Goal: Task Accomplishment & Management: Complete application form

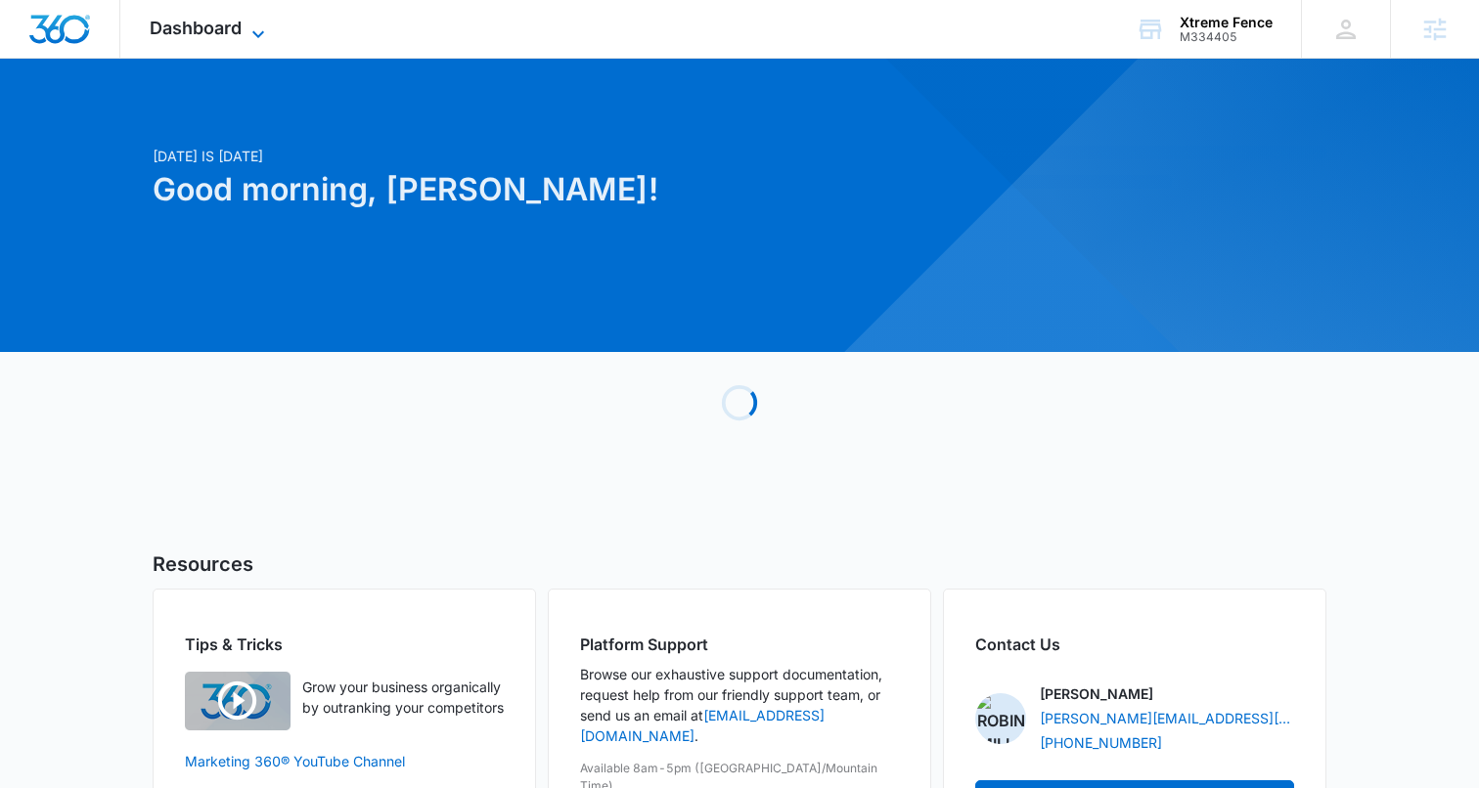
click at [189, 28] on span "Dashboard" at bounding box center [196, 28] width 92 height 21
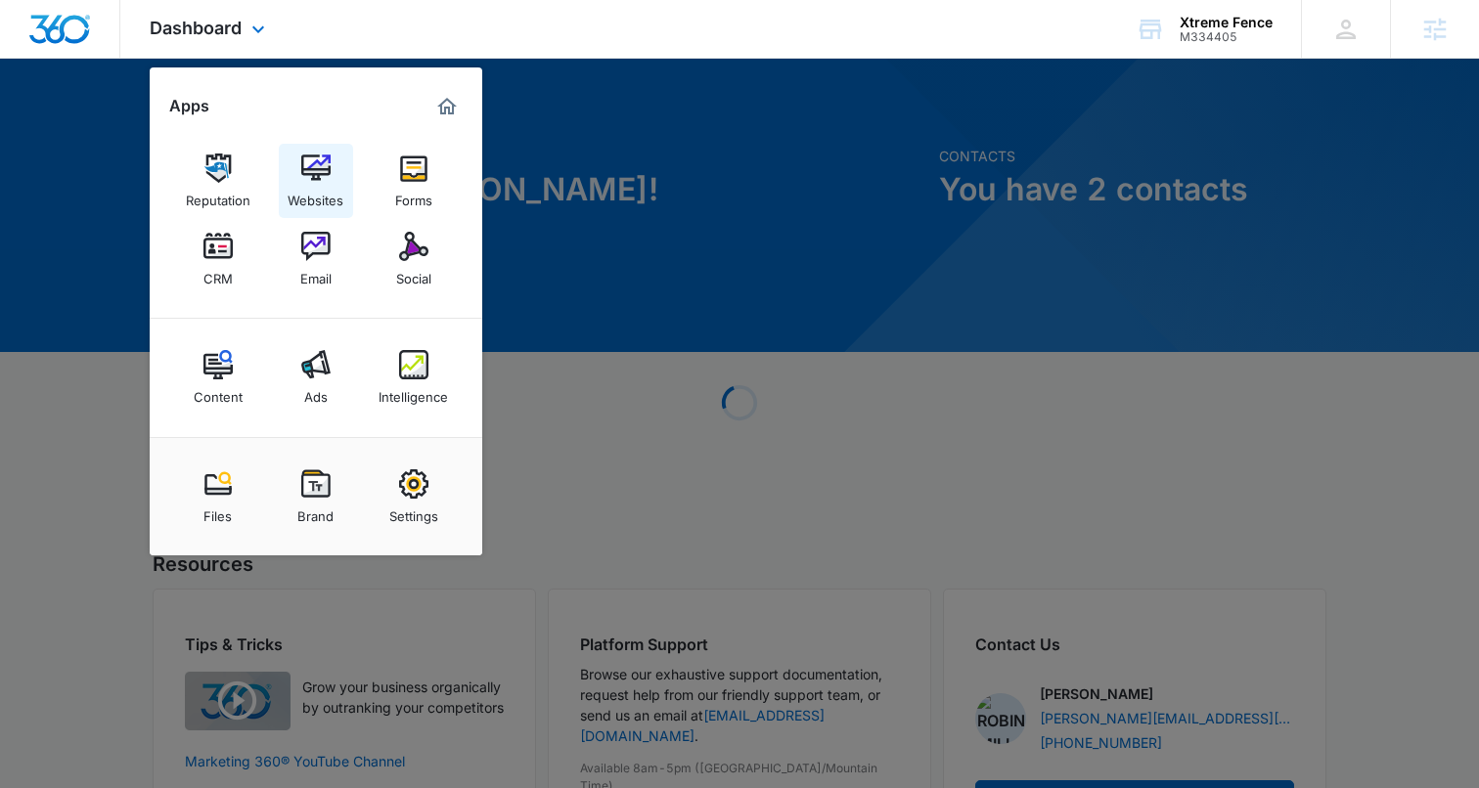
click at [305, 162] on img at bounding box center [315, 168] width 29 height 29
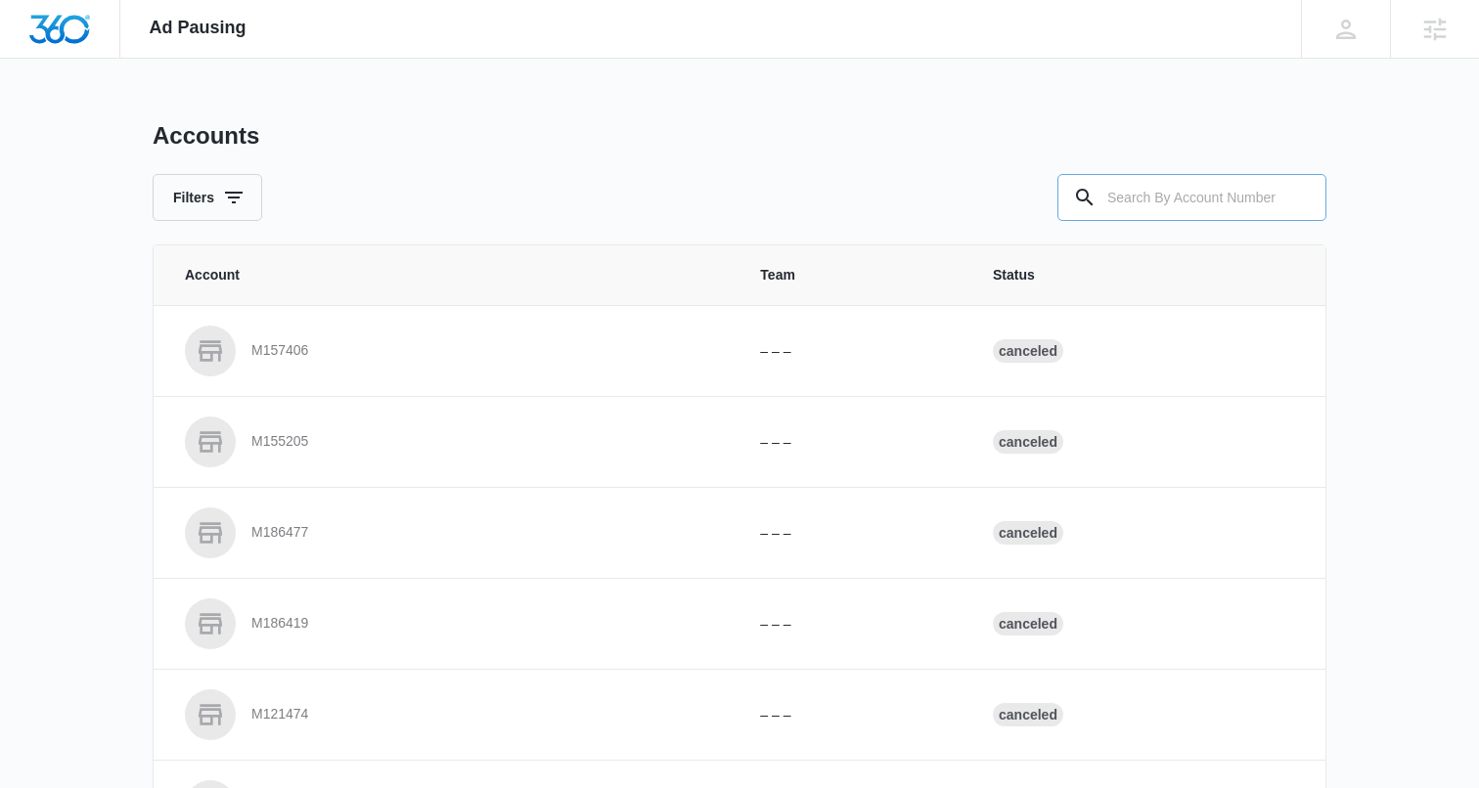
click at [1143, 199] on input "text" at bounding box center [1191, 197] width 269 height 47
type input "m334405"
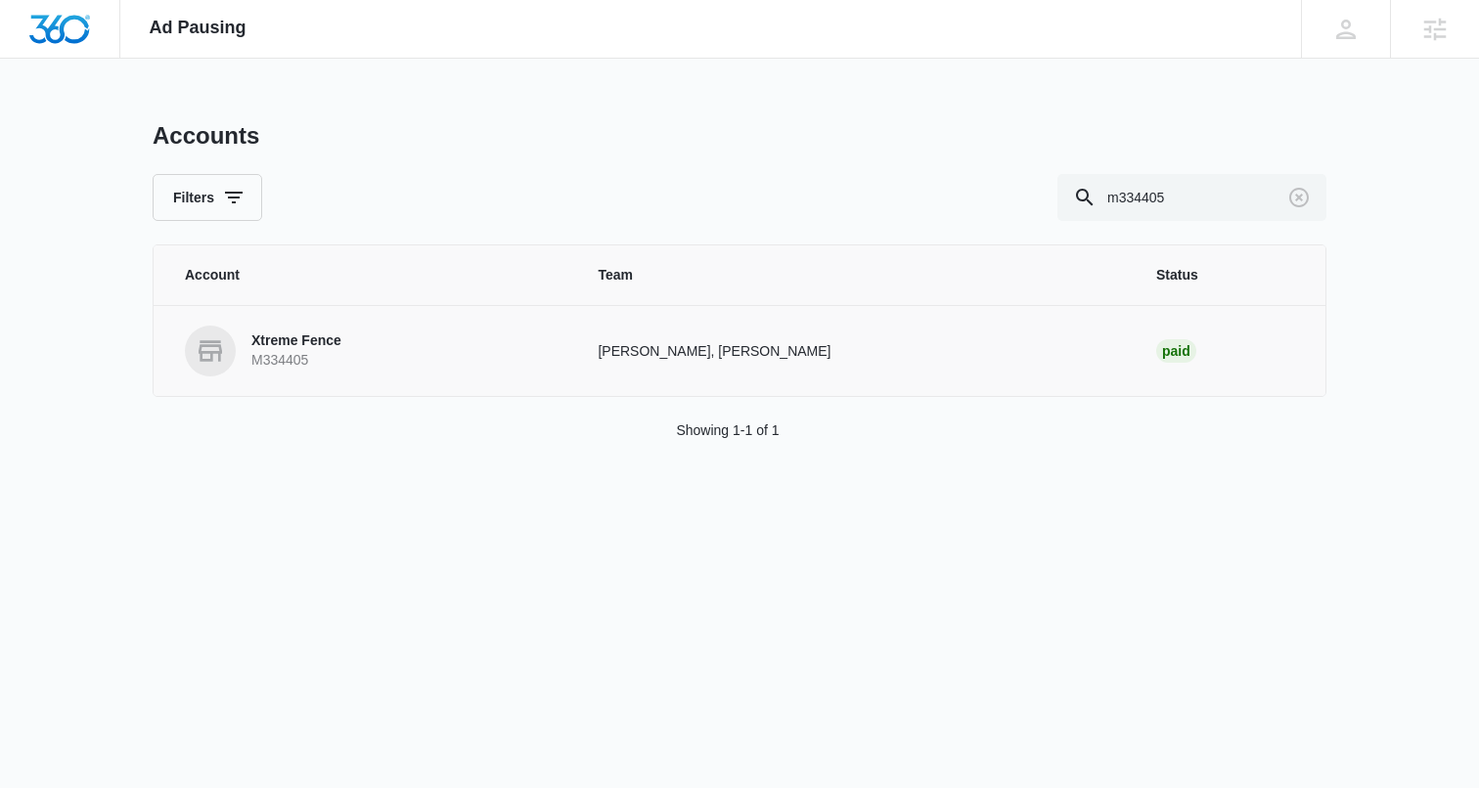
click at [293, 343] on p "Xtreme Fence" at bounding box center [296, 342] width 90 height 20
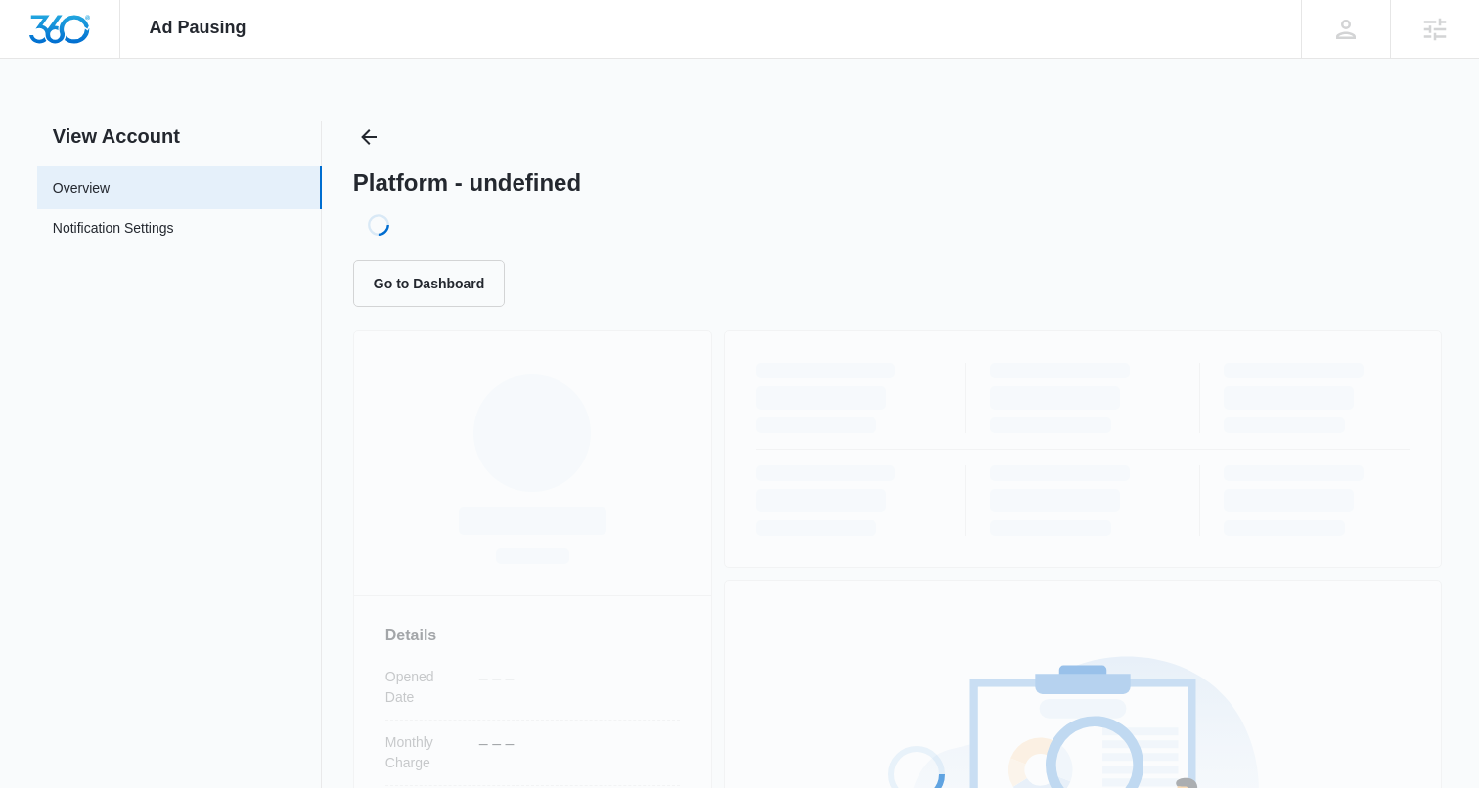
scroll to position [414, 0]
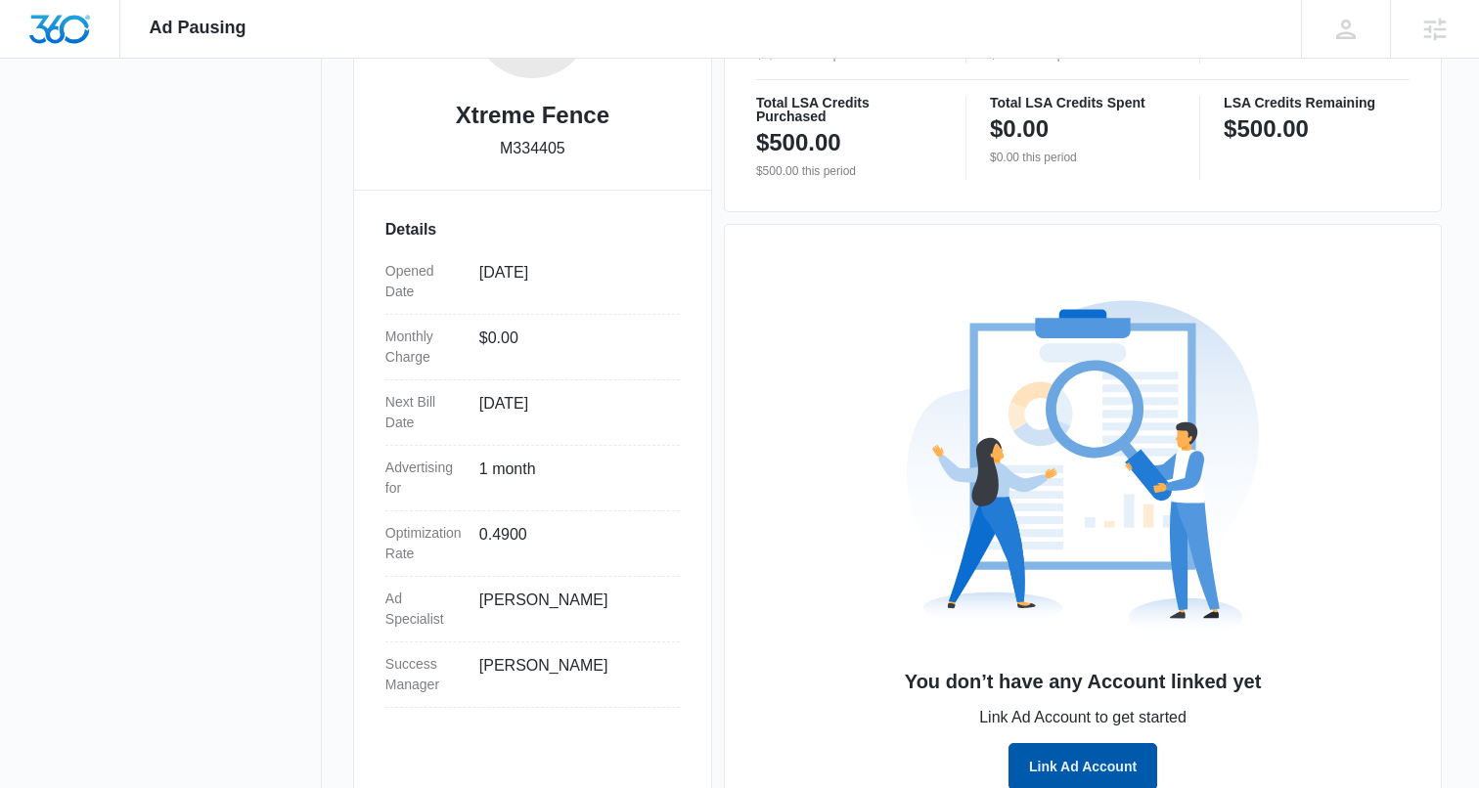
click at [1041, 766] on button "Link Ad Account" at bounding box center [1082, 766] width 149 height 47
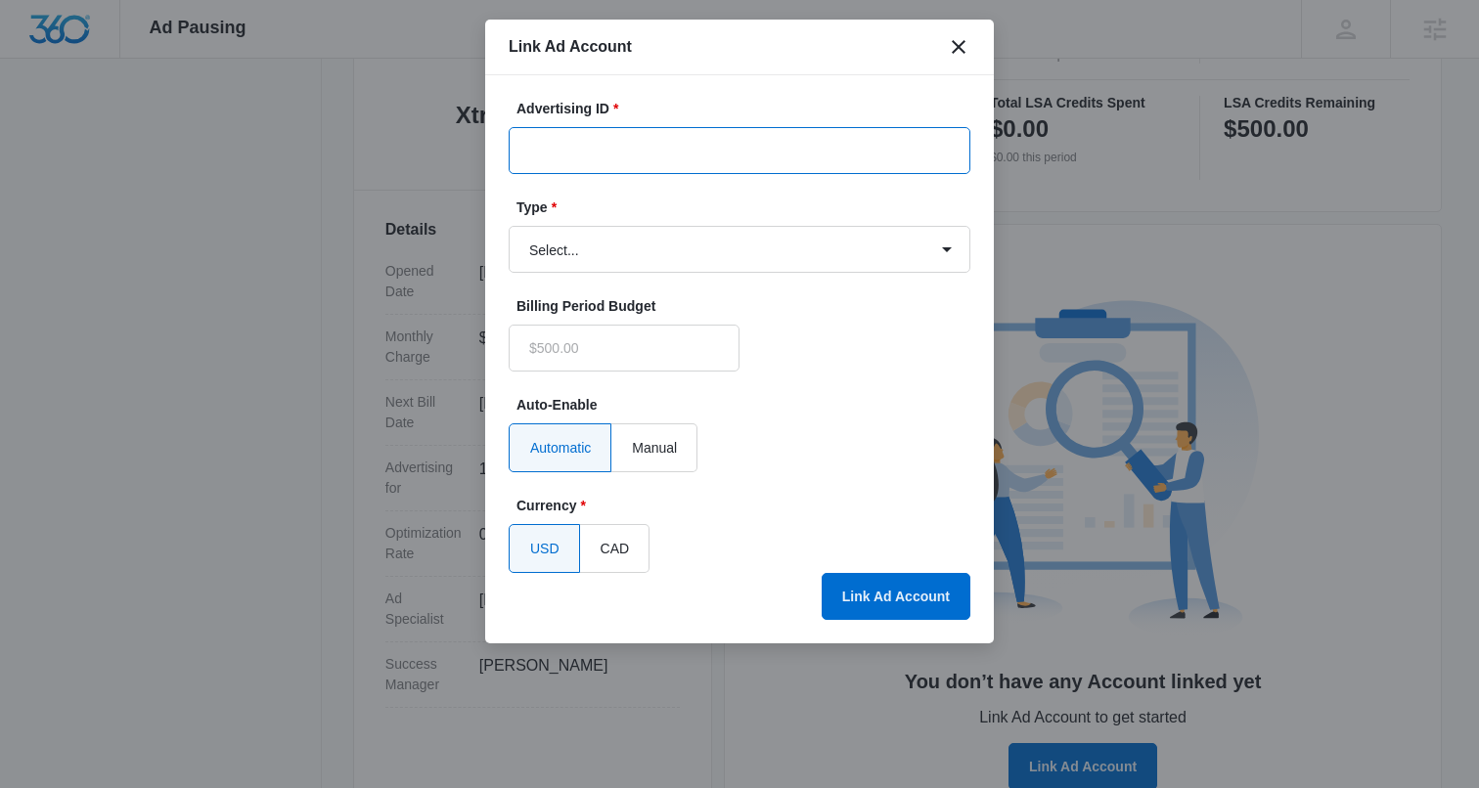
click at [558, 161] on input "Advertising ID *" at bounding box center [740, 150] width 462 height 47
paste input "[PHONE_NUMBER]"
type input "[PHONE_NUMBER]"
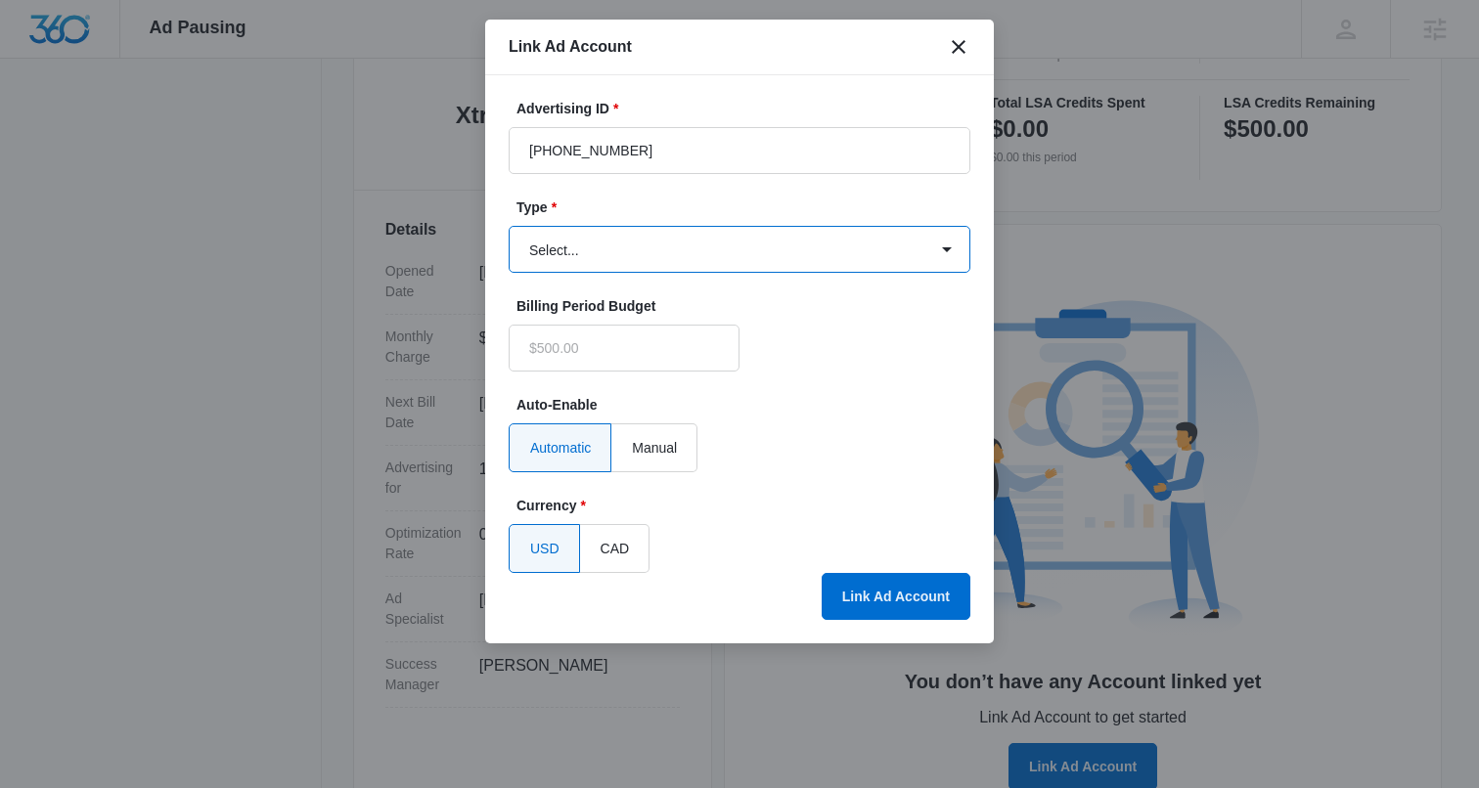
click at [554, 256] on select "Select... Bing Ads Facebook Ads Google Ads" at bounding box center [740, 249] width 462 height 47
select select "google"
click at [509, 226] on select "Select... Bing Ads Facebook Ads Google Ads" at bounding box center [740, 249] width 462 height 47
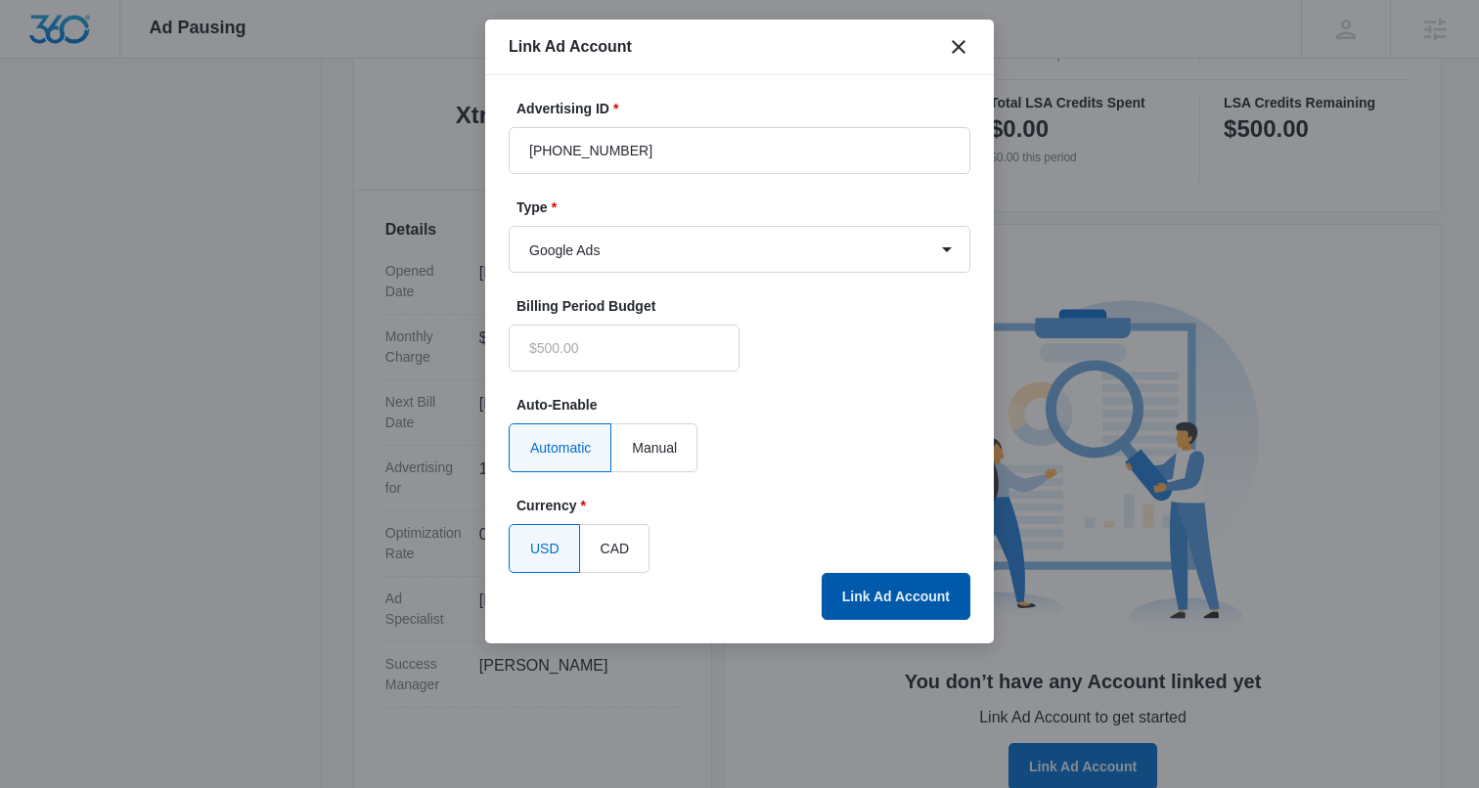
click at [864, 589] on button "Link Ad Account" at bounding box center [895, 596] width 149 height 47
type input "$0.00"
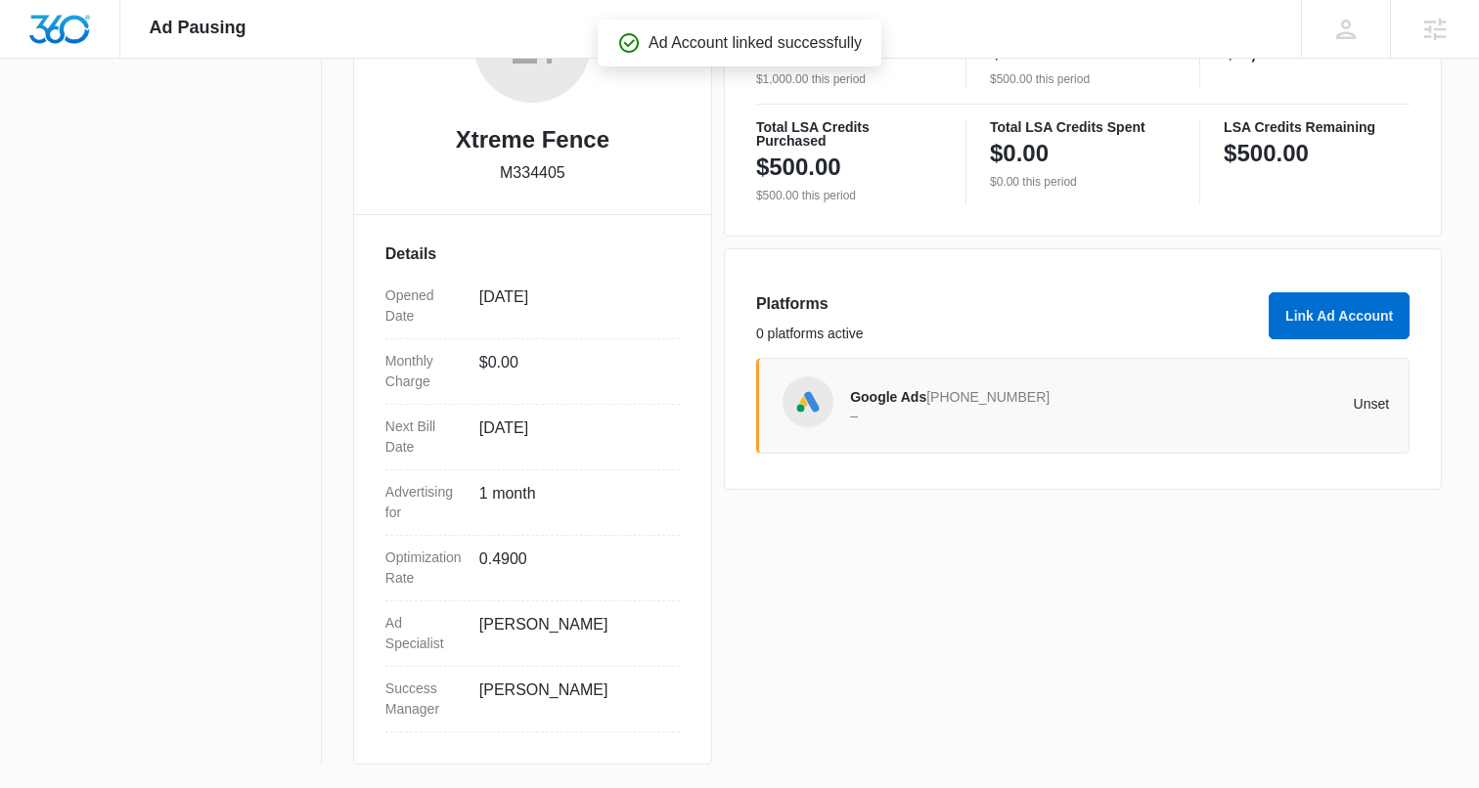
scroll to position [389, 0]
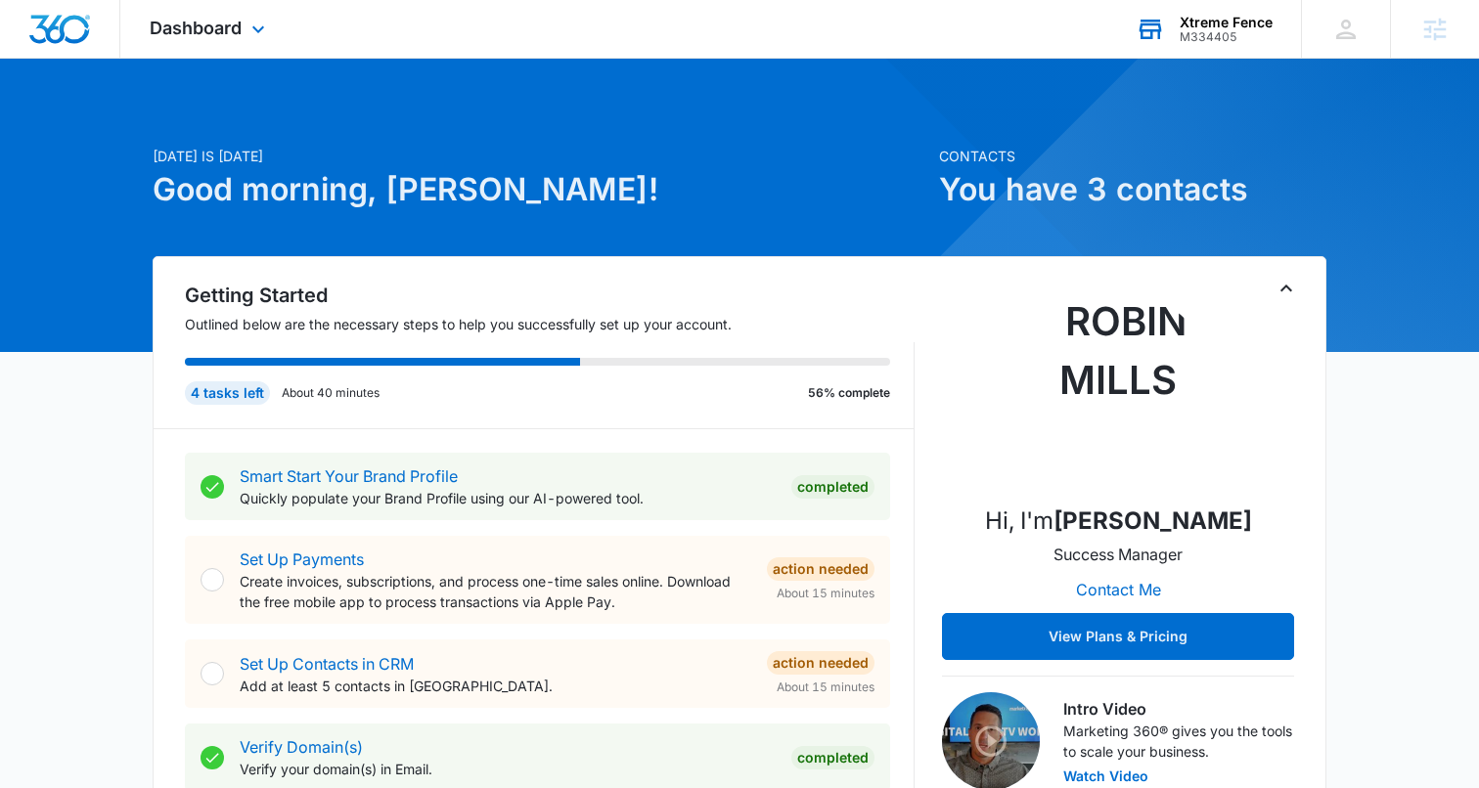
click at [1210, 24] on div "Xtreme Fence" at bounding box center [1225, 23] width 93 height 16
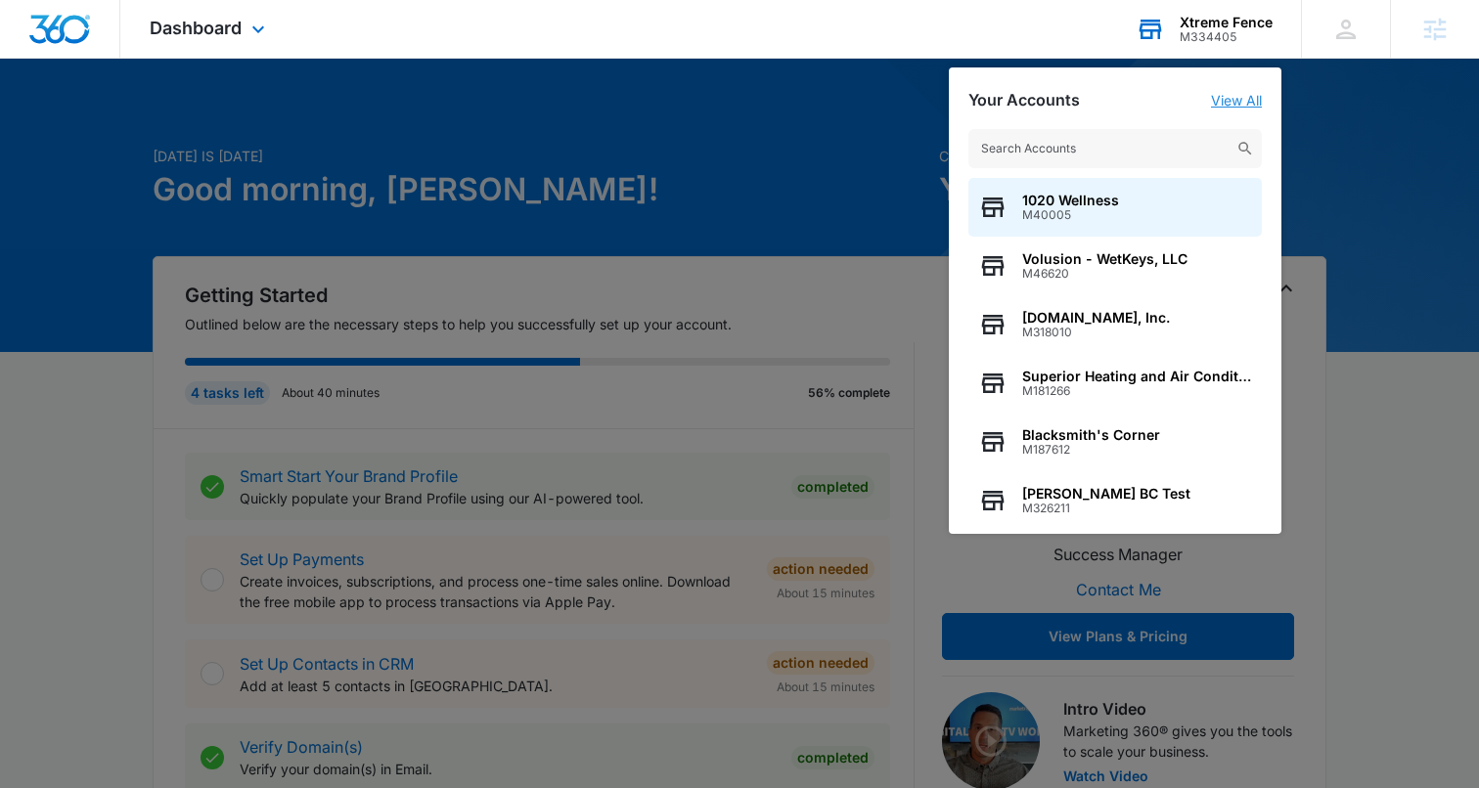
click at [1241, 100] on link "View All" at bounding box center [1236, 100] width 51 height 17
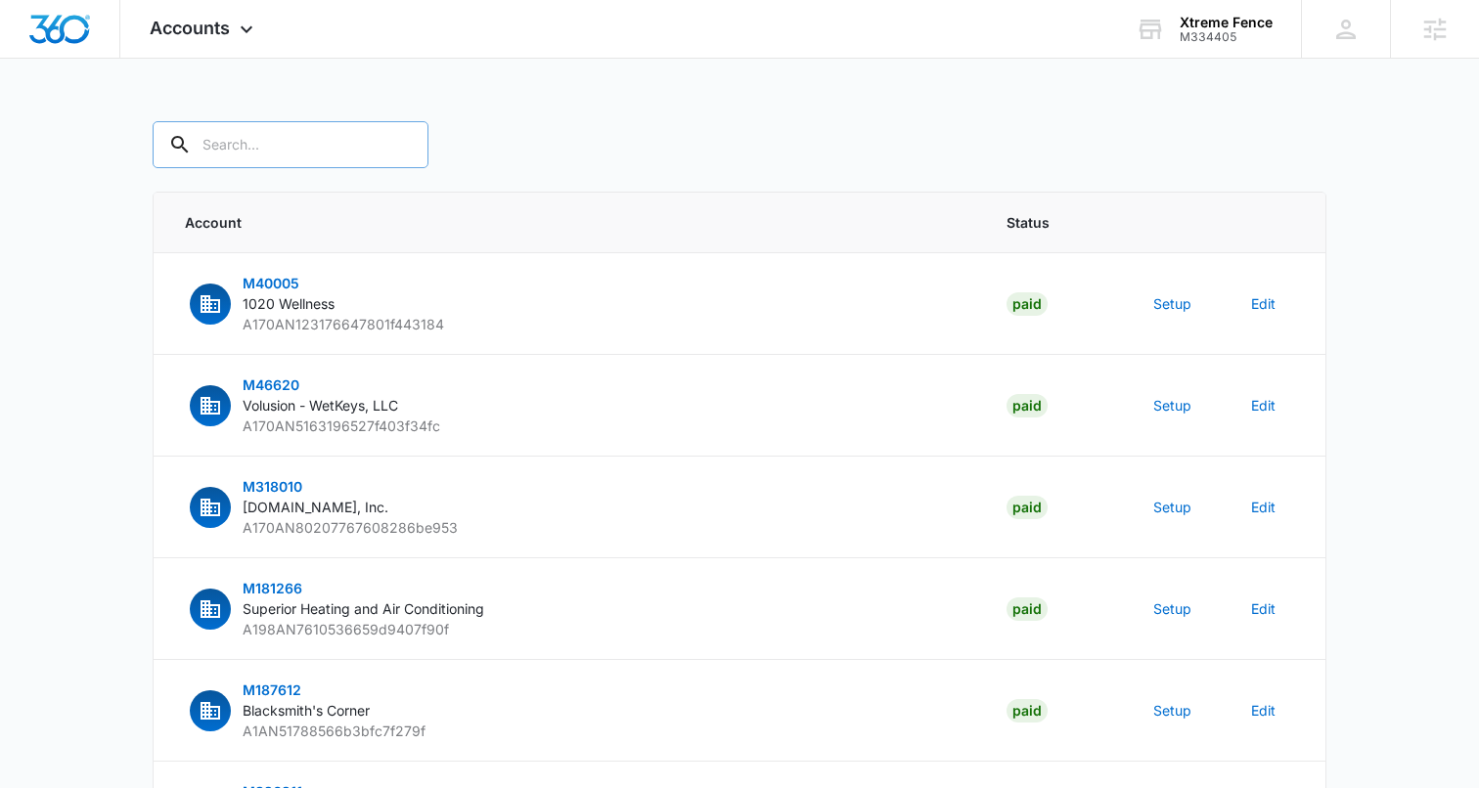
click at [268, 143] on input "text" at bounding box center [291, 144] width 276 height 47
type input "m334405"
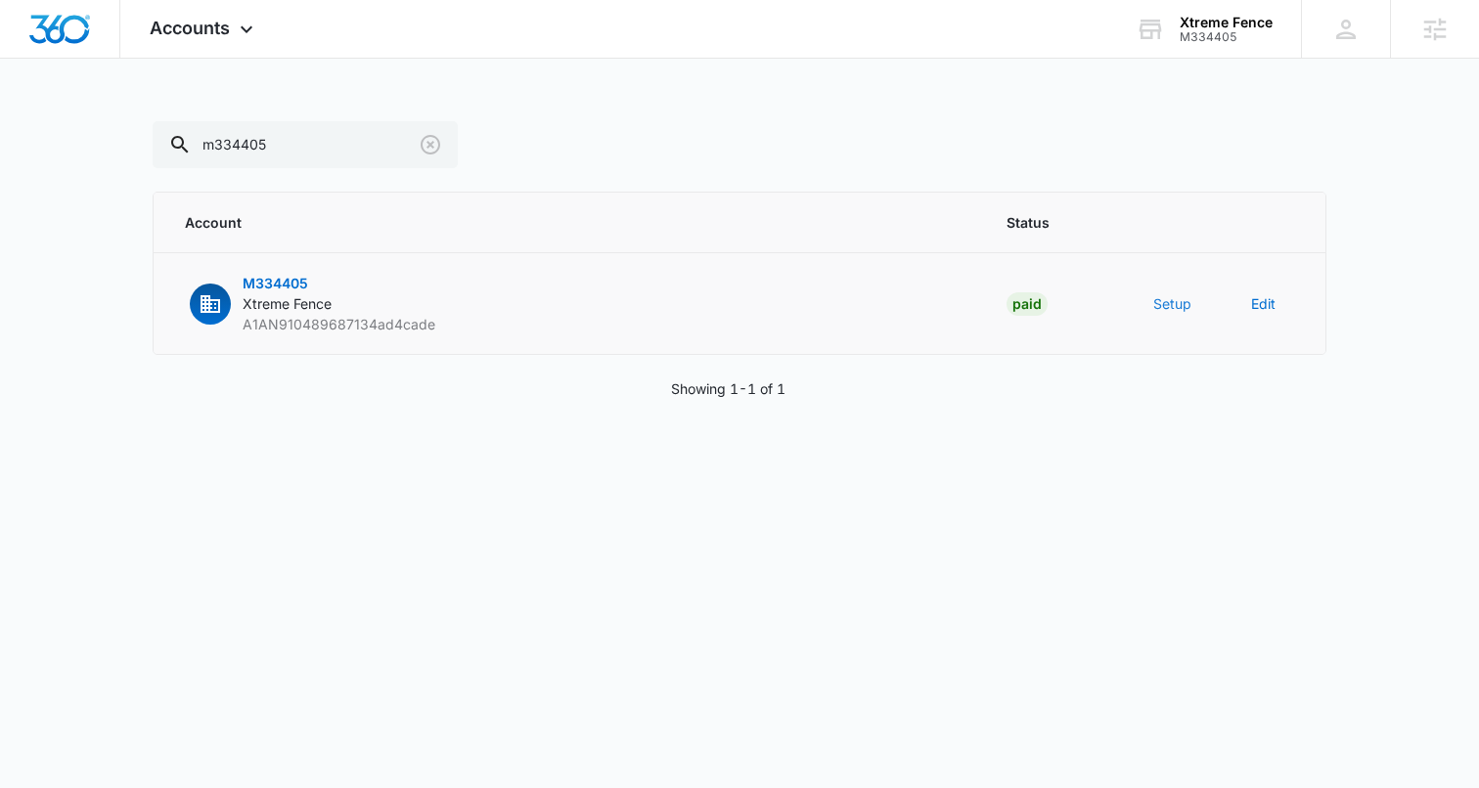
click at [1166, 296] on button "Setup" at bounding box center [1172, 303] width 38 height 21
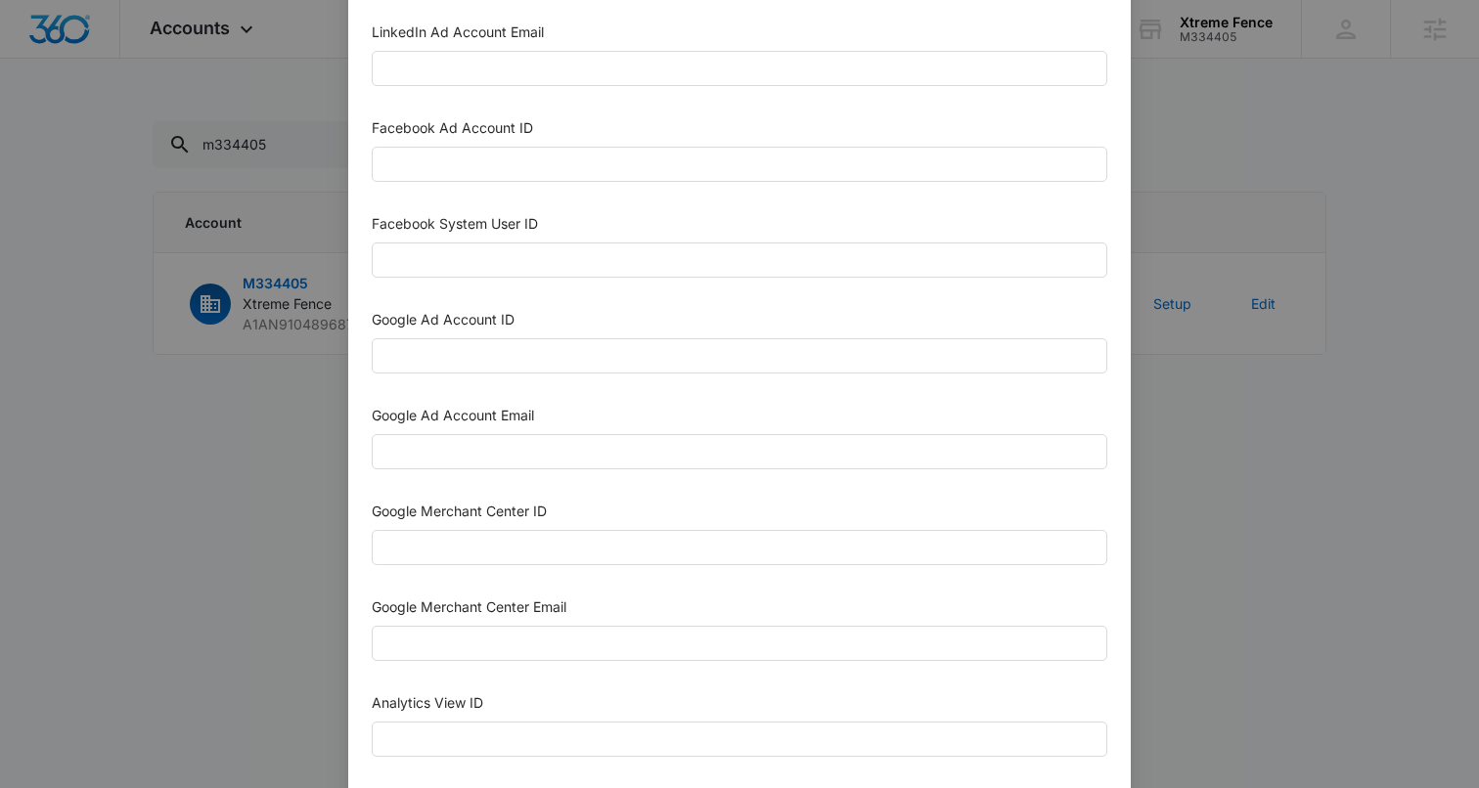
scroll to position [450, 0]
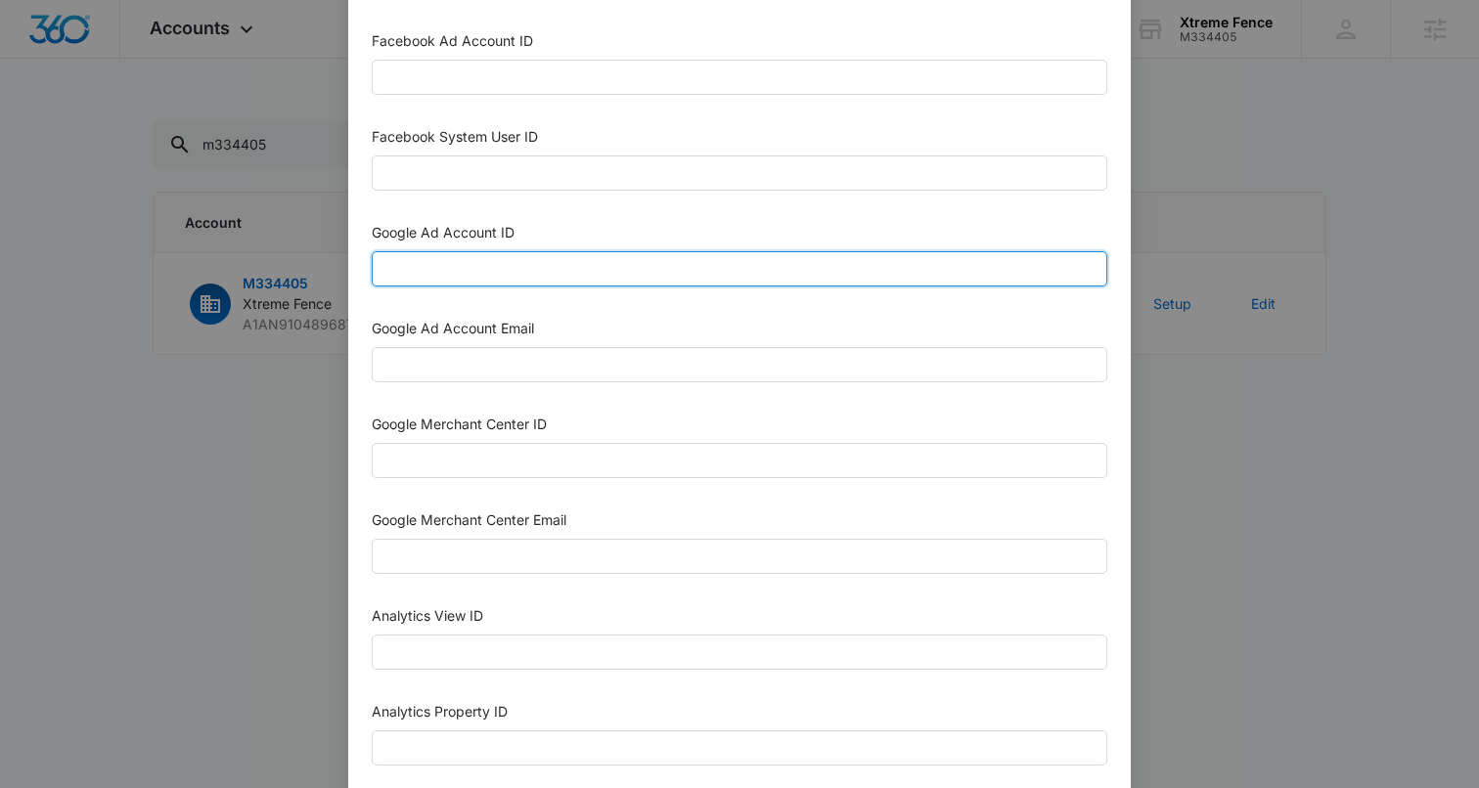
click at [507, 270] on input "Google Ad Account ID" at bounding box center [739, 268] width 735 height 35
paste input "[PHONE_NUMBER]"
type input "[PHONE_NUMBER]"
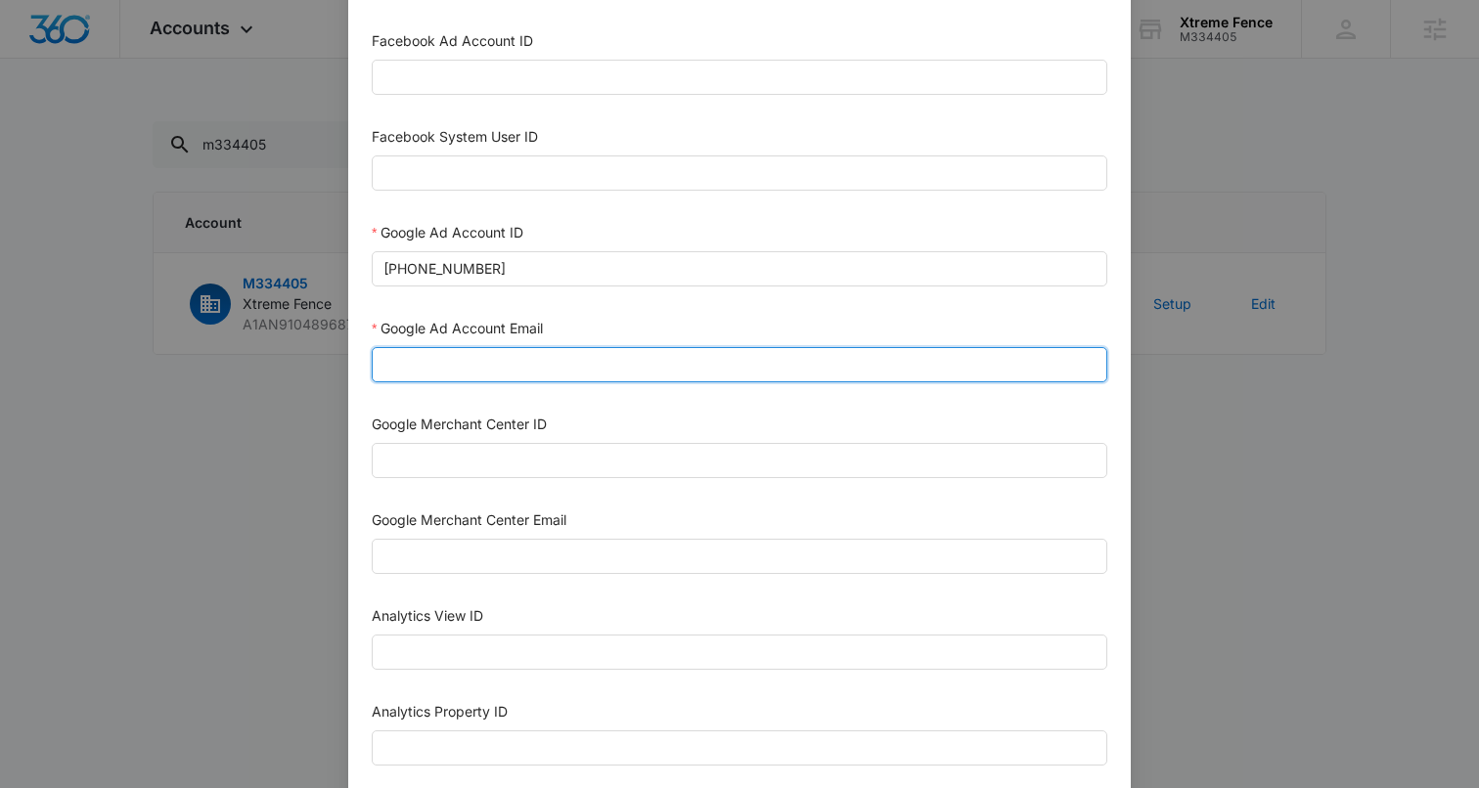
click at [444, 363] on input "Google Ad Account Email" at bounding box center [739, 364] width 735 height 35
paste input "[EMAIL_ADDRESS][DOMAIN_NAME]"
type input "[EMAIL_ADDRESS][DOMAIN_NAME]"
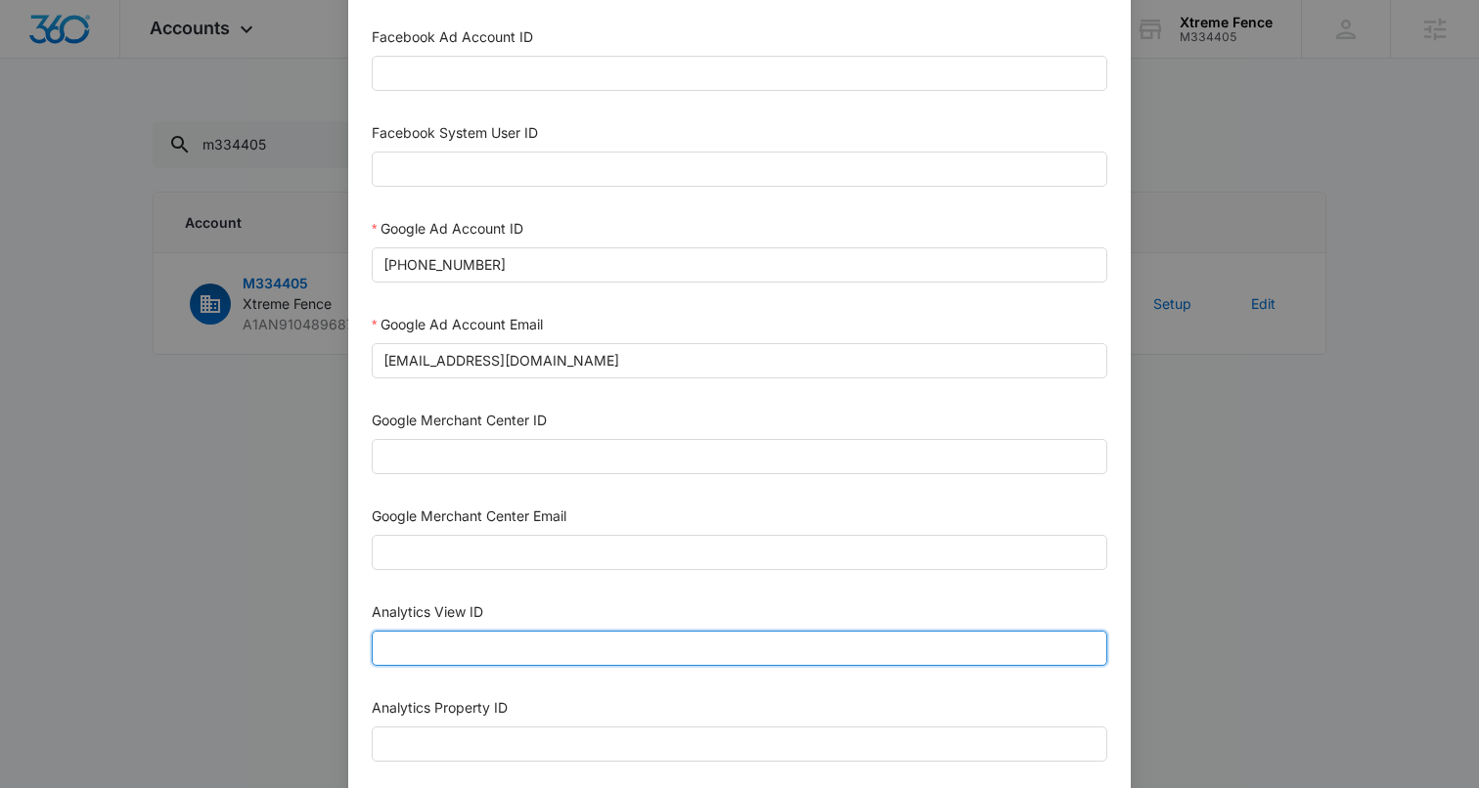
click at [692, 650] on input "Analytics View ID" at bounding box center [739, 648] width 735 height 35
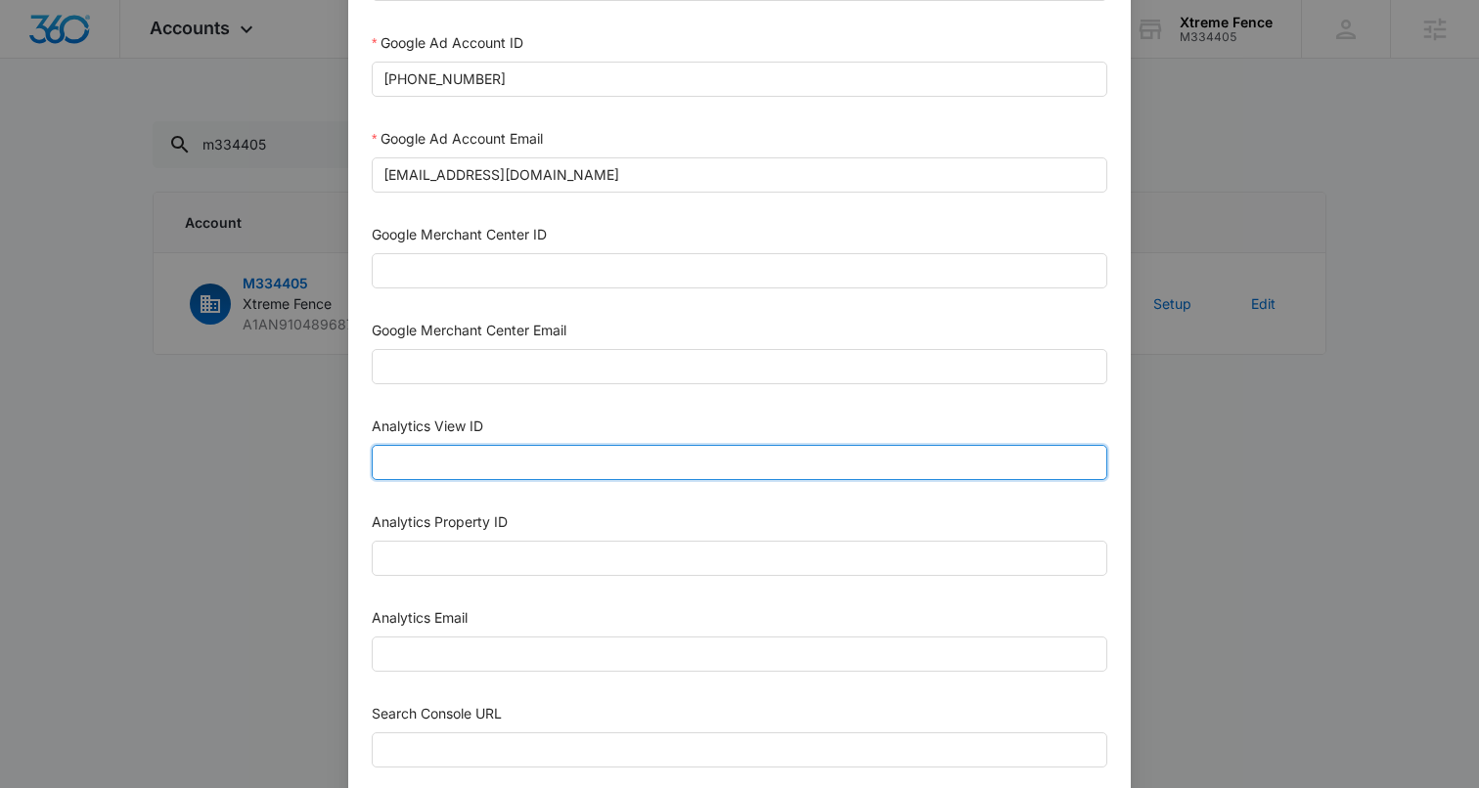
scroll to position [642, 0]
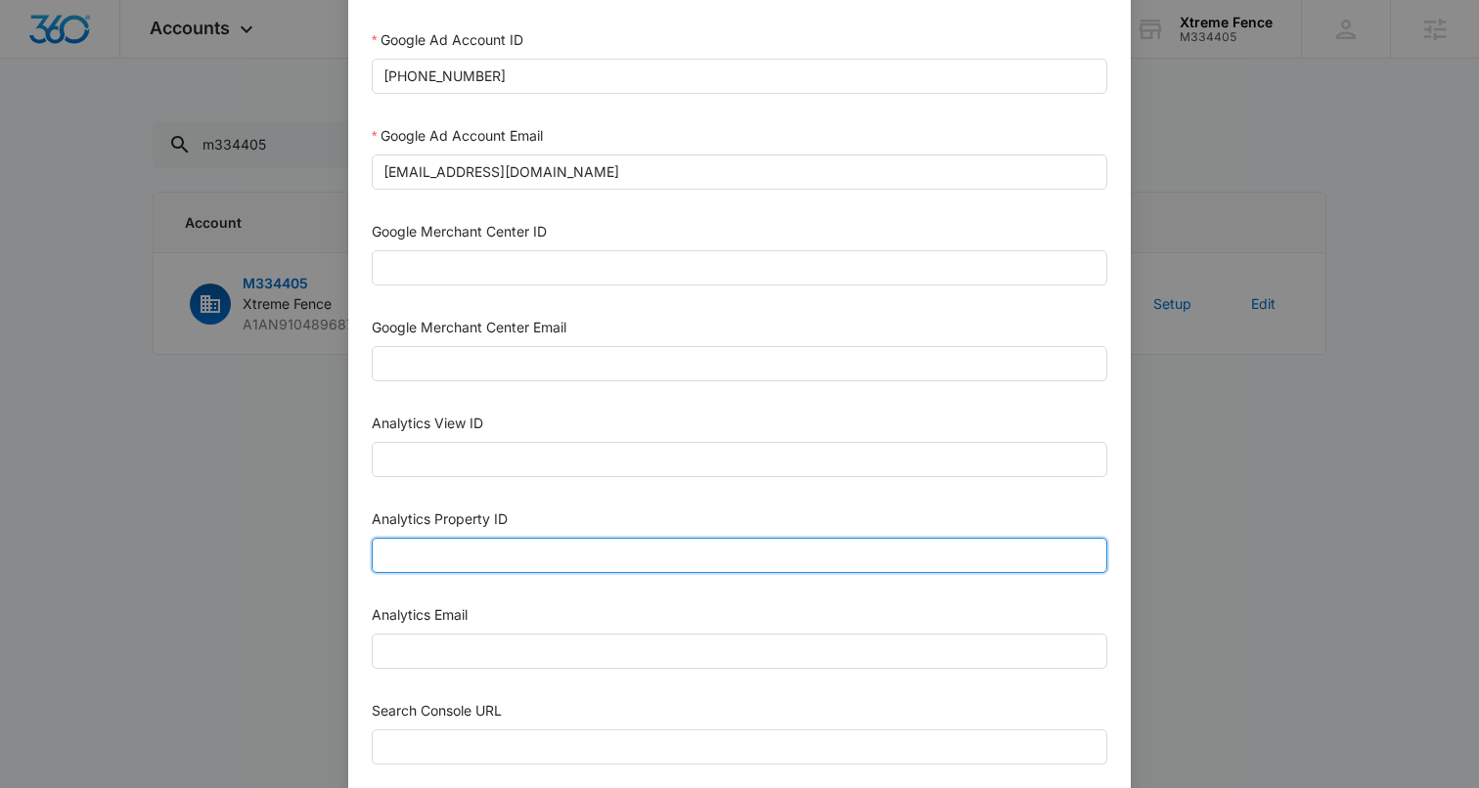
click at [602, 557] on input "Analytics Property ID" at bounding box center [739, 555] width 735 height 35
paste input "501195985"
type input "501195985"
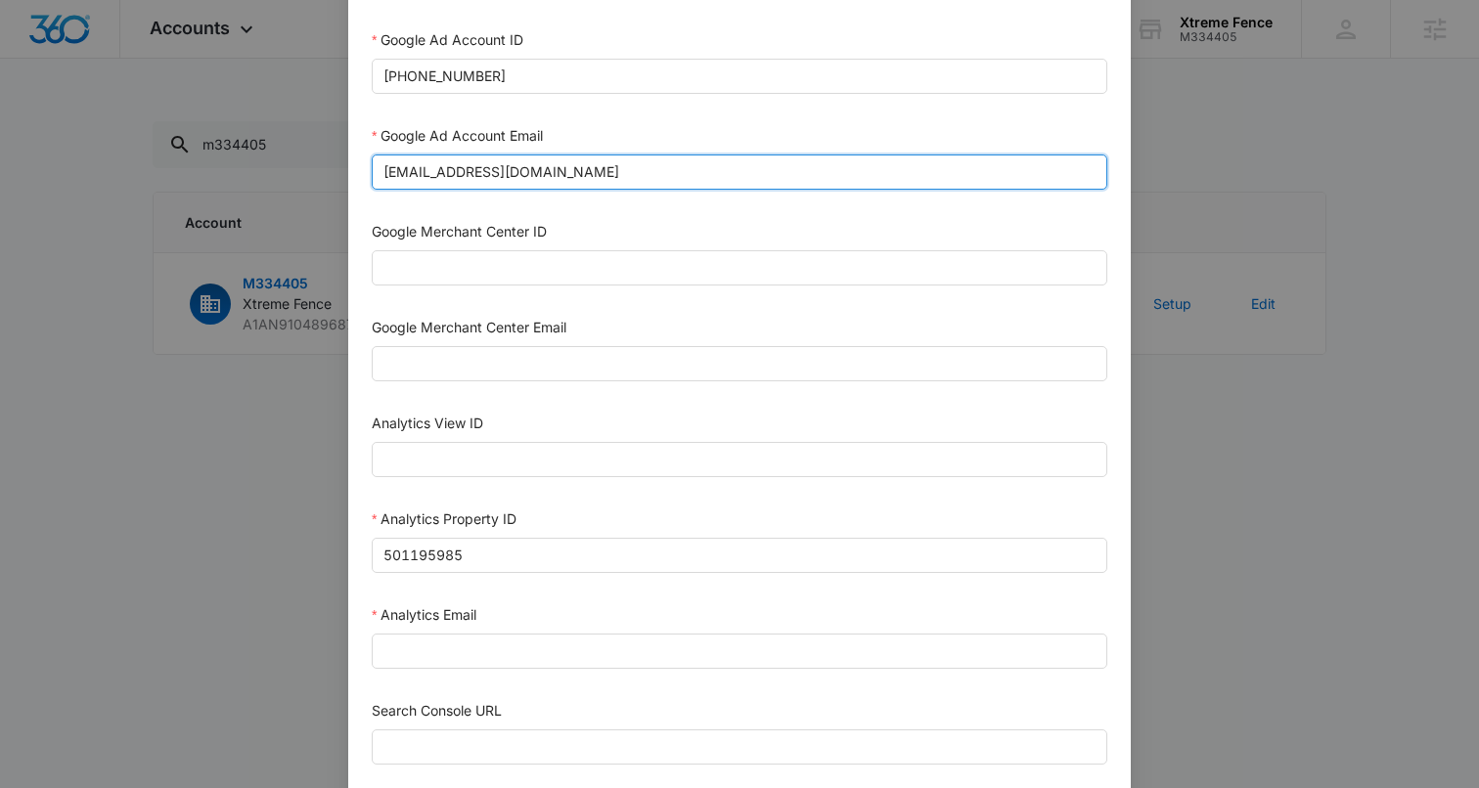
click at [493, 177] on input "[EMAIL_ADDRESS][DOMAIN_NAME]" at bounding box center [739, 172] width 735 height 35
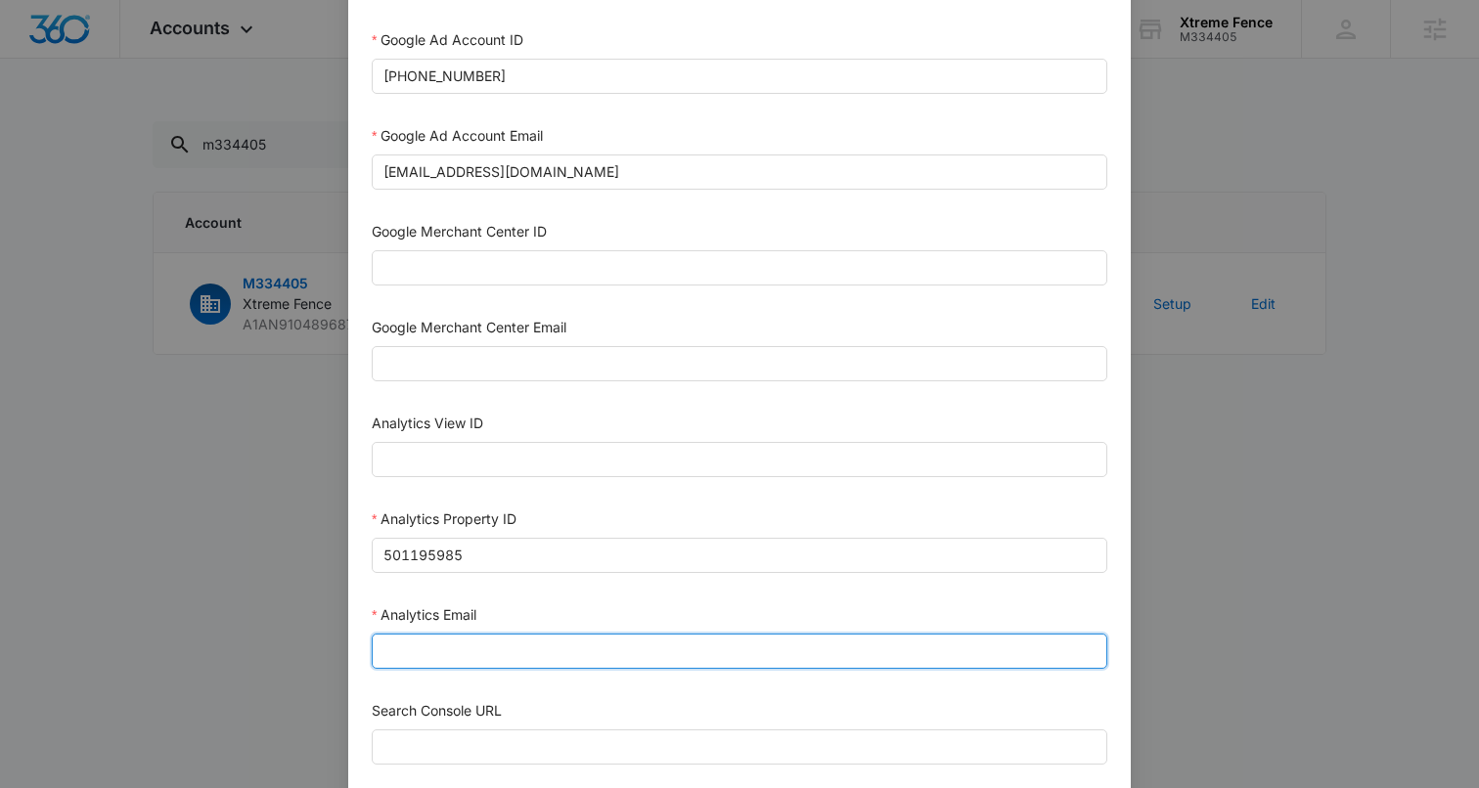
click at [421, 641] on input "Analytics Email" at bounding box center [739, 651] width 735 height 35
paste input "[EMAIL_ADDRESS][DOMAIN_NAME]"
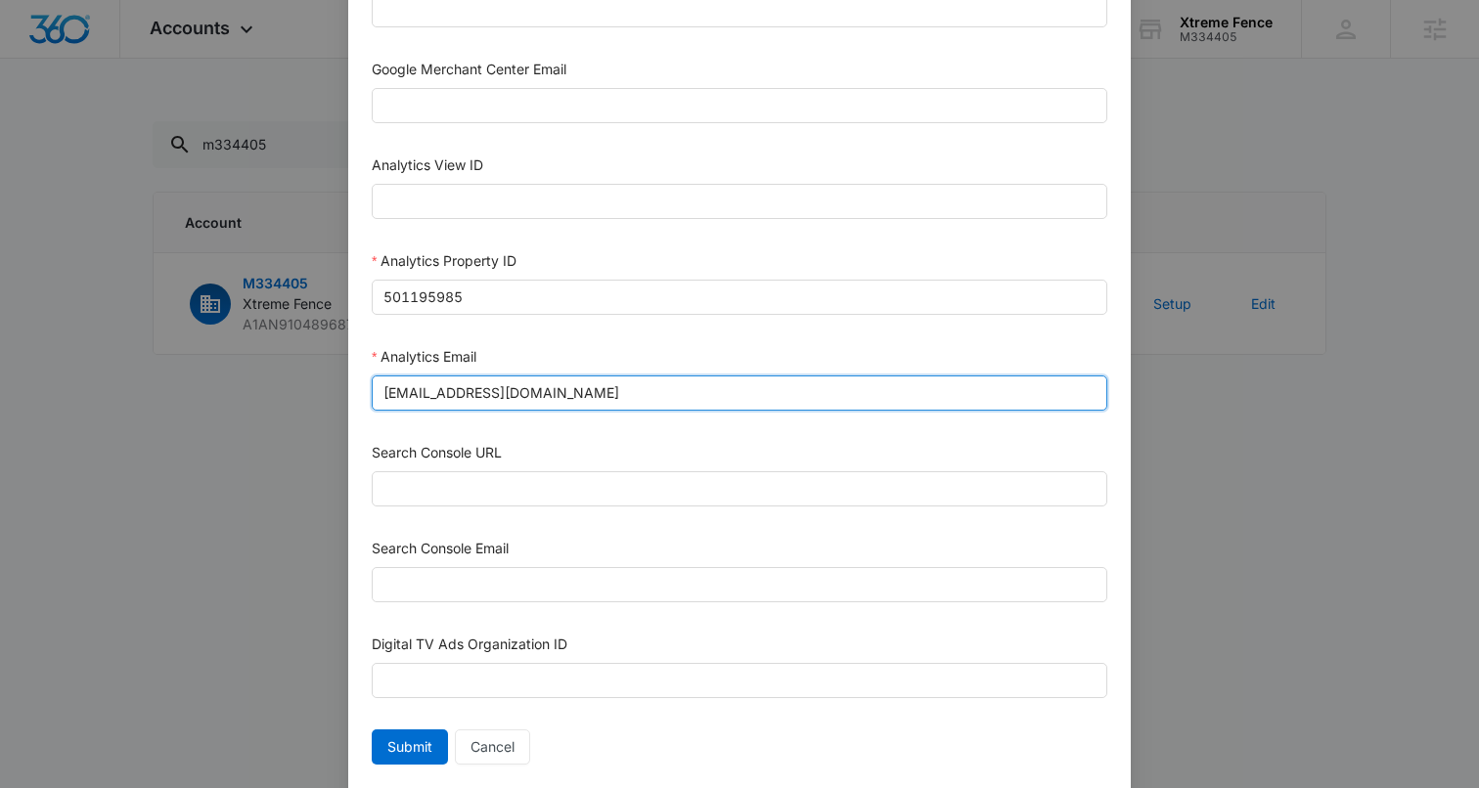
scroll to position [903, 0]
type input "[EMAIL_ADDRESS][DOMAIN_NAME]"
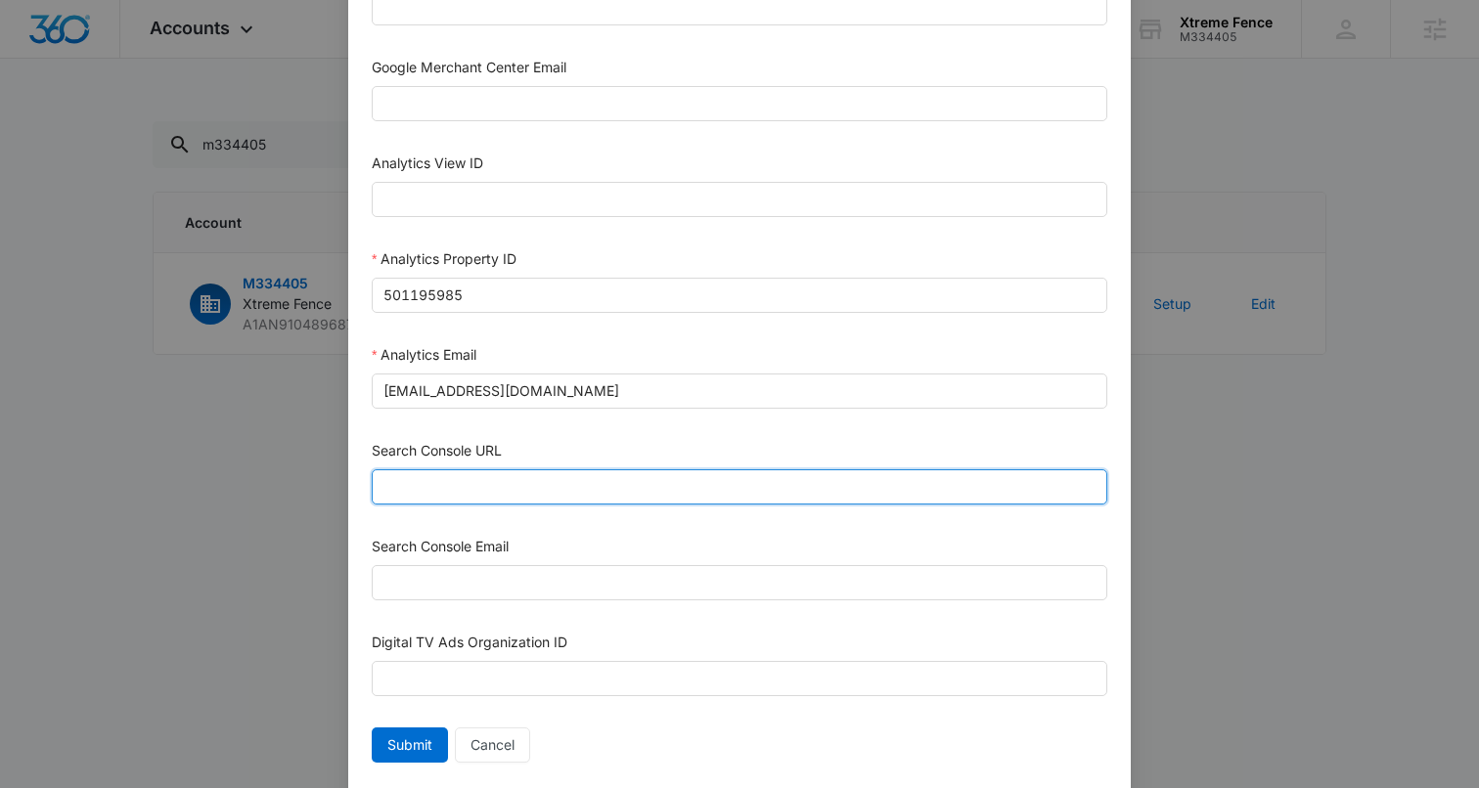
click at [478, 479] on input "Search Console URL" at bounding box center [739, 486] width 735 height 35
paste input "[URL][DOMAIN_NAME]"
type input "[URL][DOMAIN_NAME]"
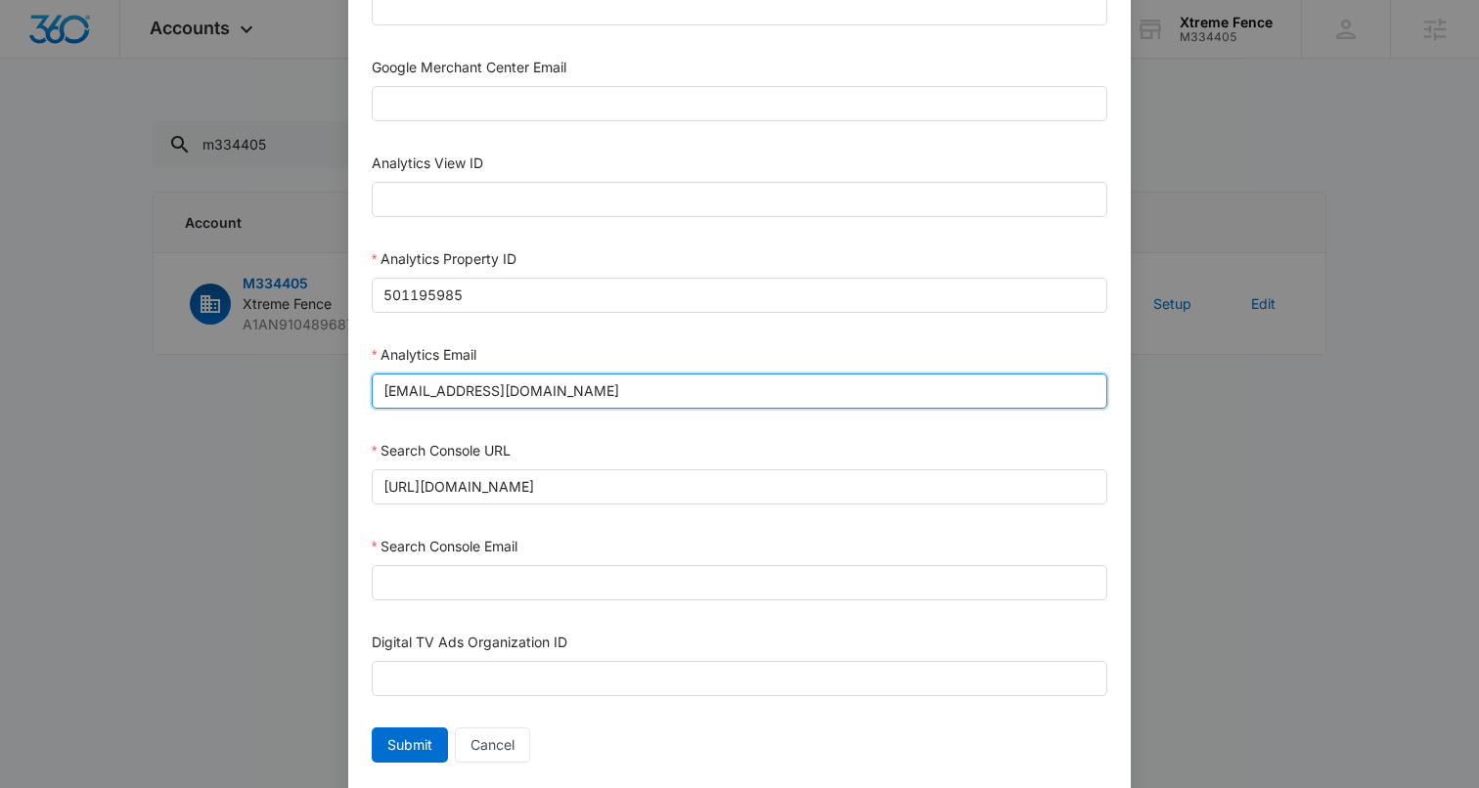
click at [453, 379] on input "[EMAIL_ADDRESS][DOMAIN_NAME]" at bounding box center [739, 391] width 735 height 35
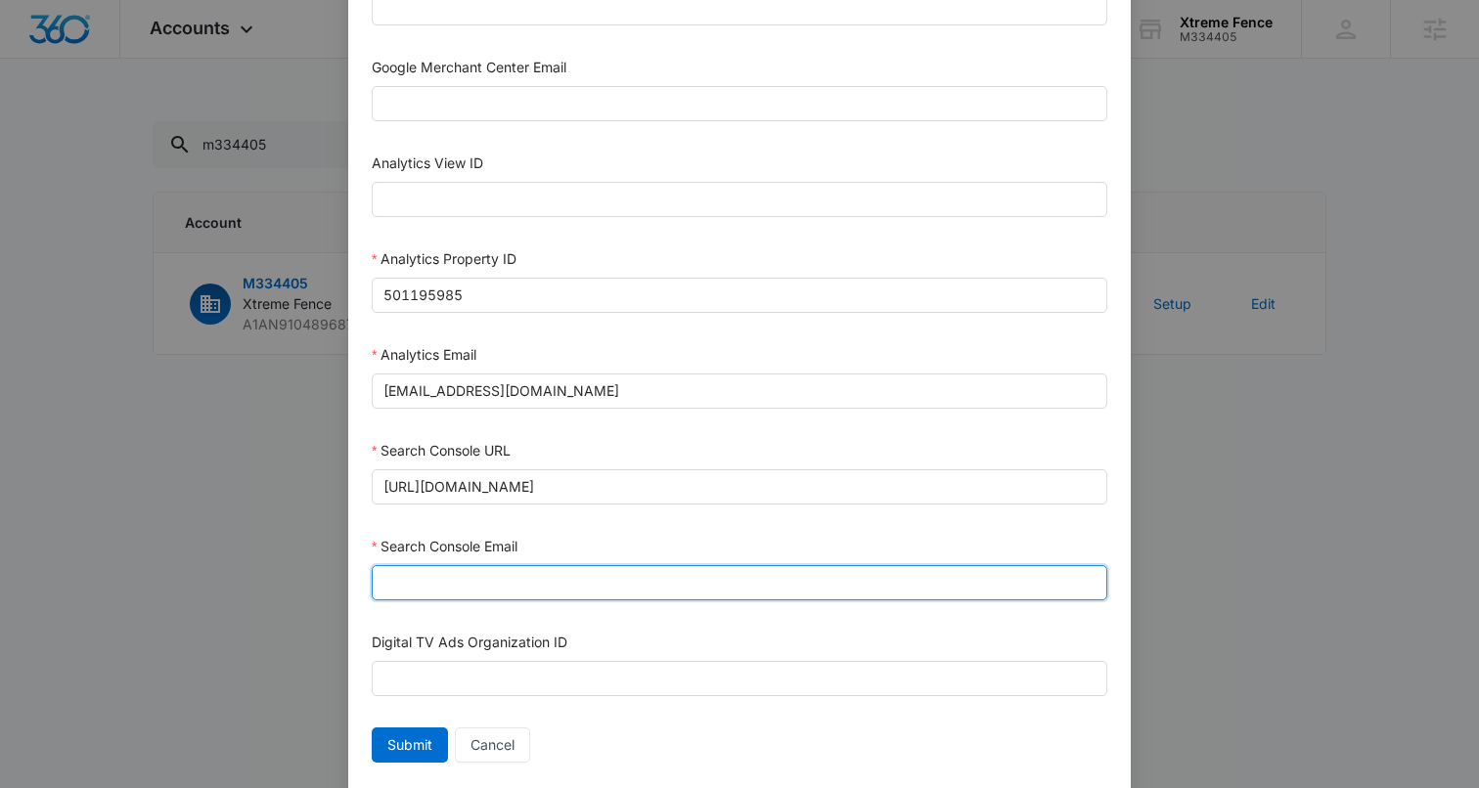
click at [438, 584] on input "Search Console Email" at bounding box center [739, 582] width 735 height 35
paste input "[EMAIL_ADDRESS][DOMAIN_NAME]"
type input "[EMAIL_ADDRESS][DOMAIN_NAME]"
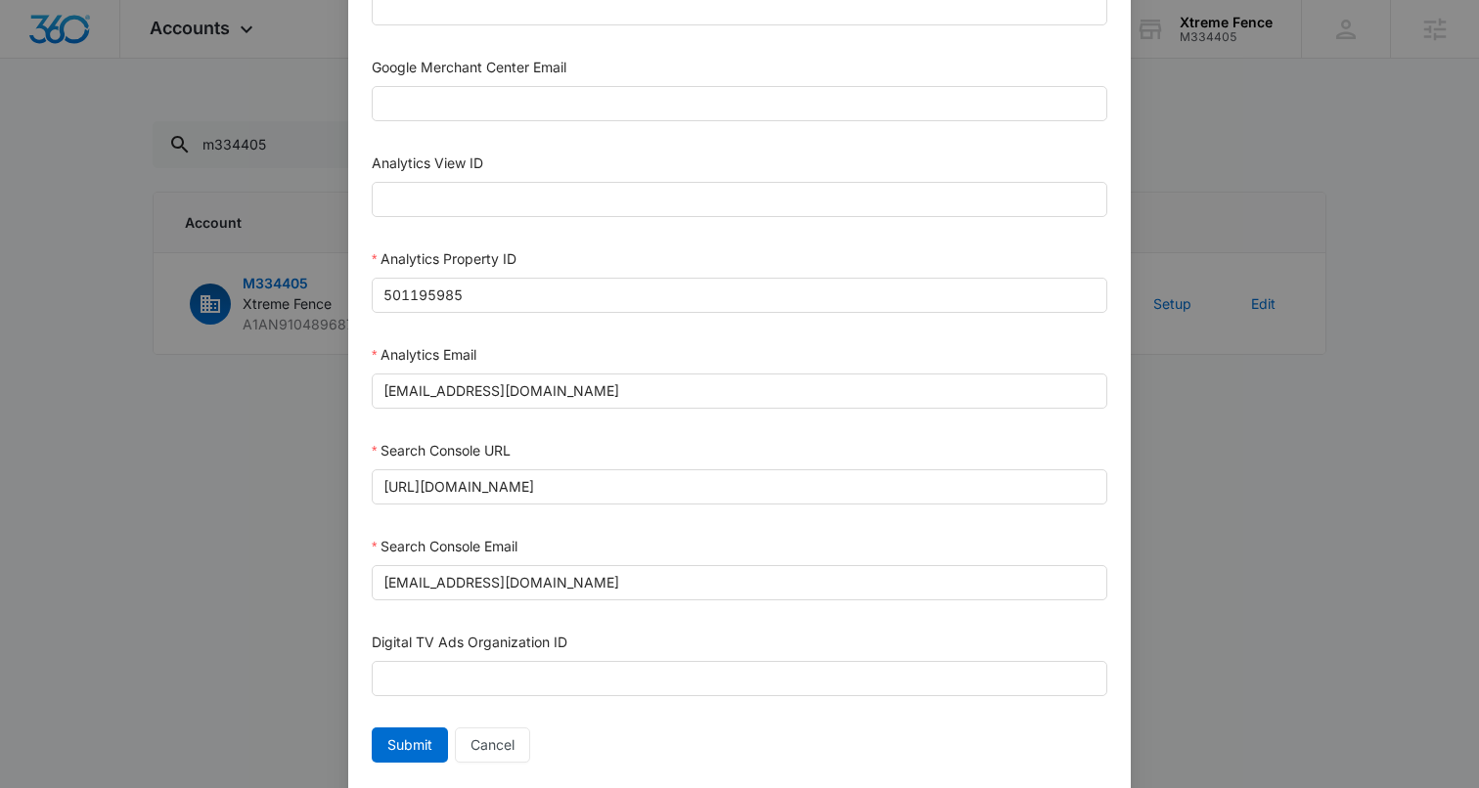
click at [792, 735] on div "Submit Cancel" at bounding box center [739, 745] width 735 height 35
click at [388, 746] on span "Submit" at bounding box center [409, 745] width 45 height 22
